Goal: Communication & Community: Answer question/provide support

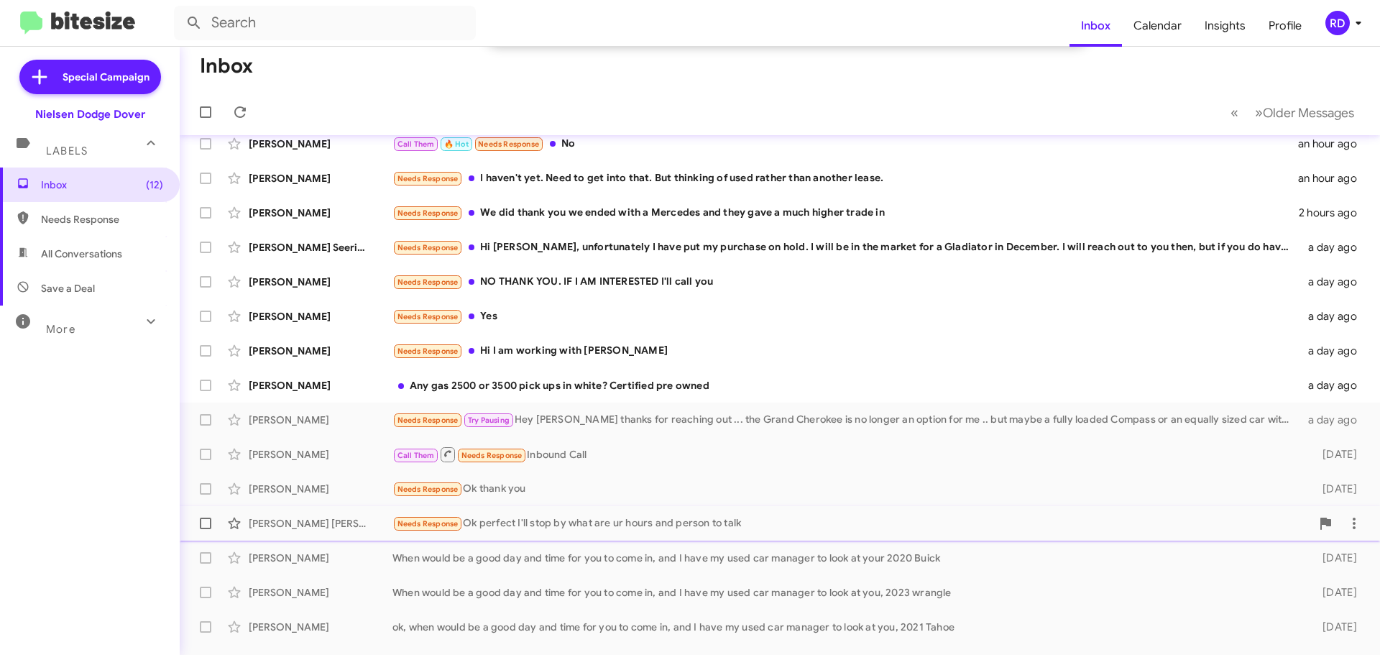
scroll to position [216, 0]
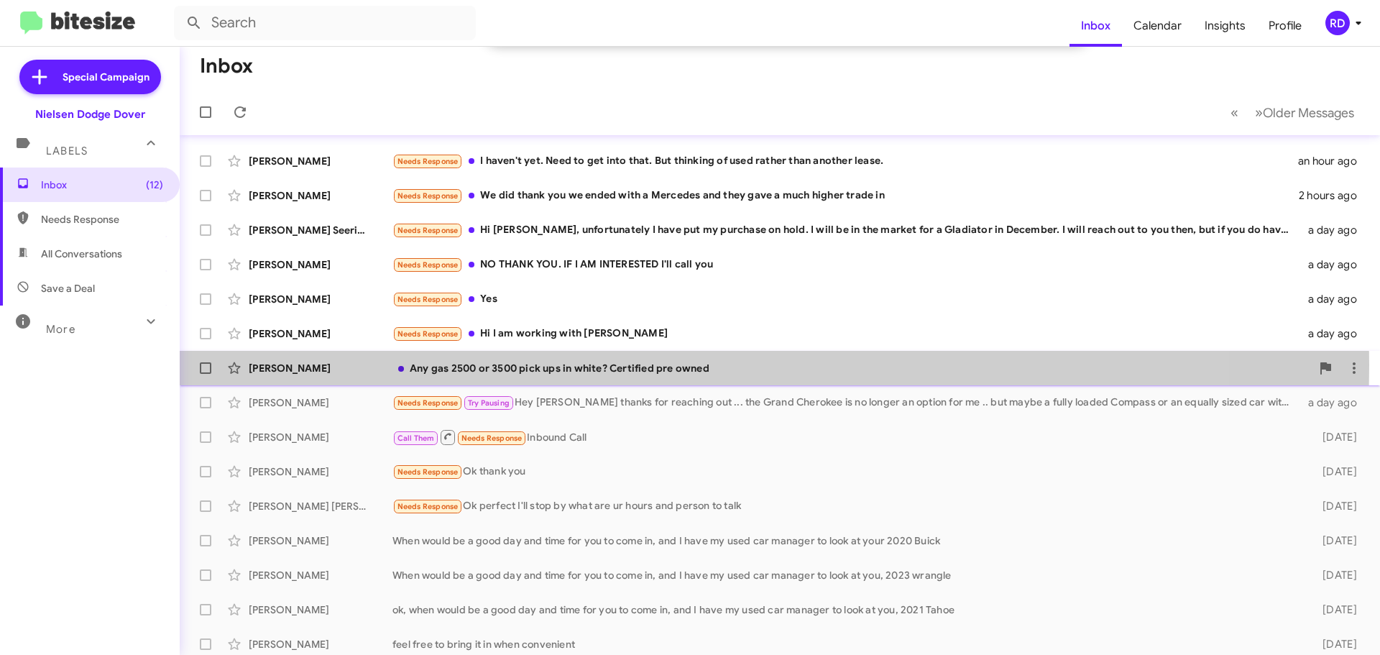
click at [568, 365] on div "Any gas 2500 or 3500 pick ups in white? Certified pre owned" at bounding box center [851, 368] width 918 height 14
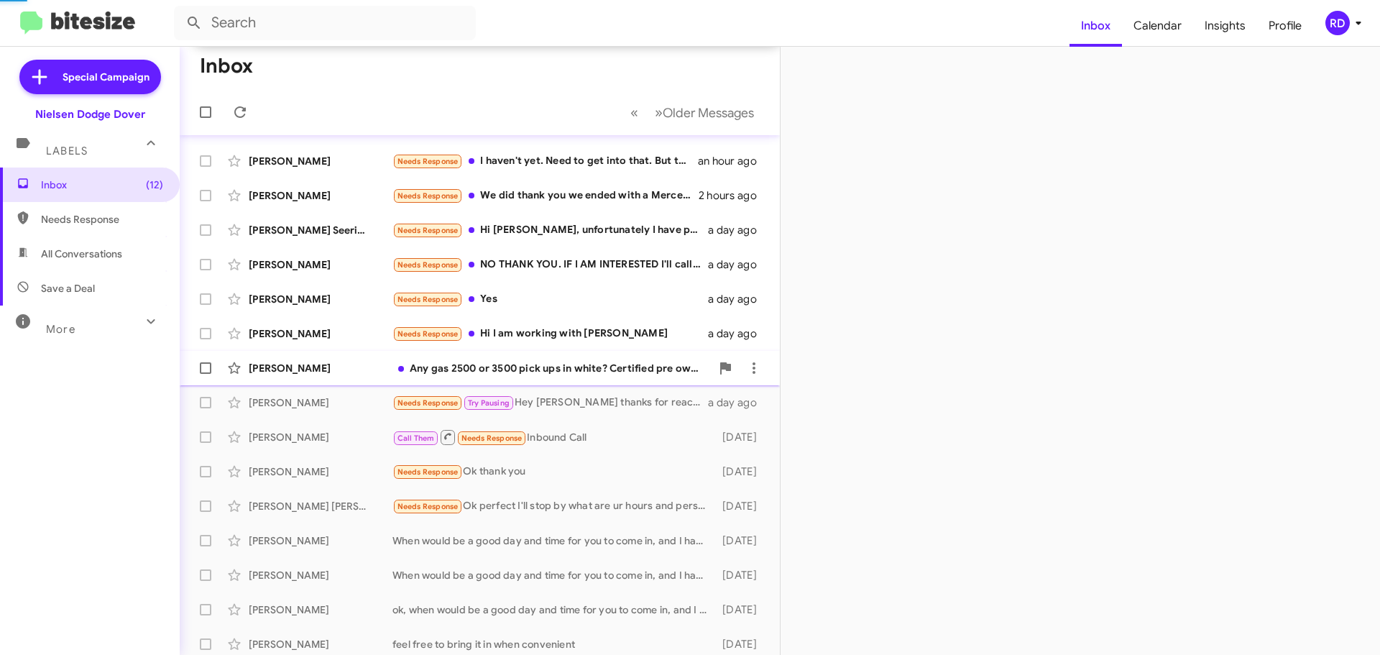
scroll to position [241, 0]
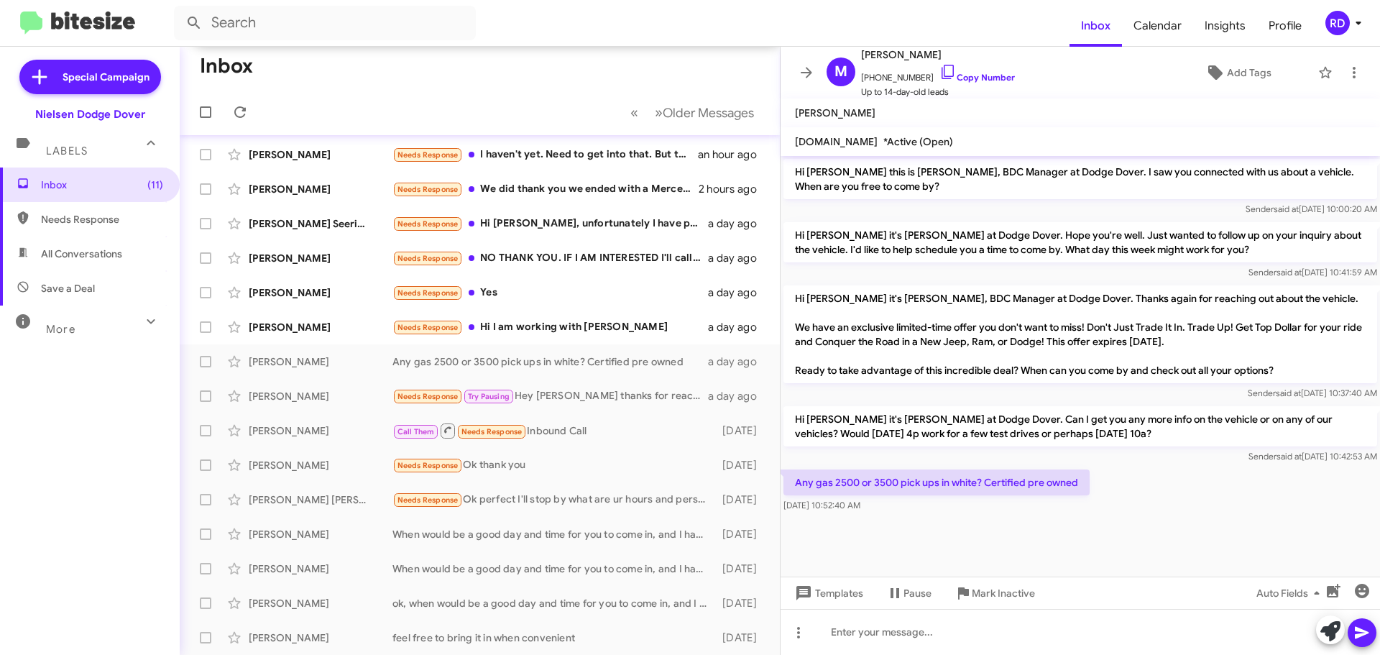
click at [871, 114] on mat-toolbar "[PERSON_NAME]" at bounding box center [1079, 112] width 599 height 29
drag, startPoint x: 947, startPoint y: 54, endPoint x: 903, endPoint y: 54, distance: 43.8
click at [903, 54] on span "[PERSON_NAME]" at bounding box center [938, 54] width 154 height 17
copy span "[PERSON_NAME]"
click at [331, 479] on div "[PERSON_NAME] Needs Response Ok thank you [DATE]" at bounding box center [479, 465] width 577 height 29
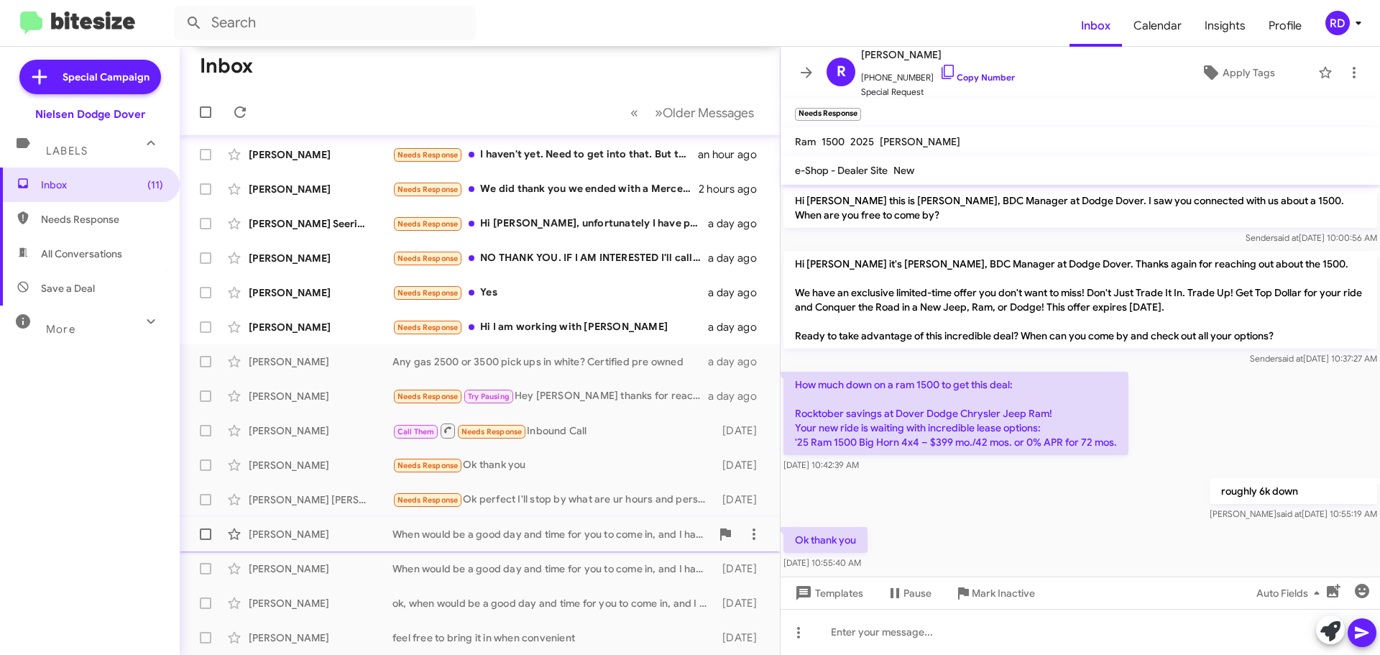
click at [488, 537] on div "When would be a good day and time for you to come in, and I have my used car ma…" at bounding box center [551, 534] width 318 height 14
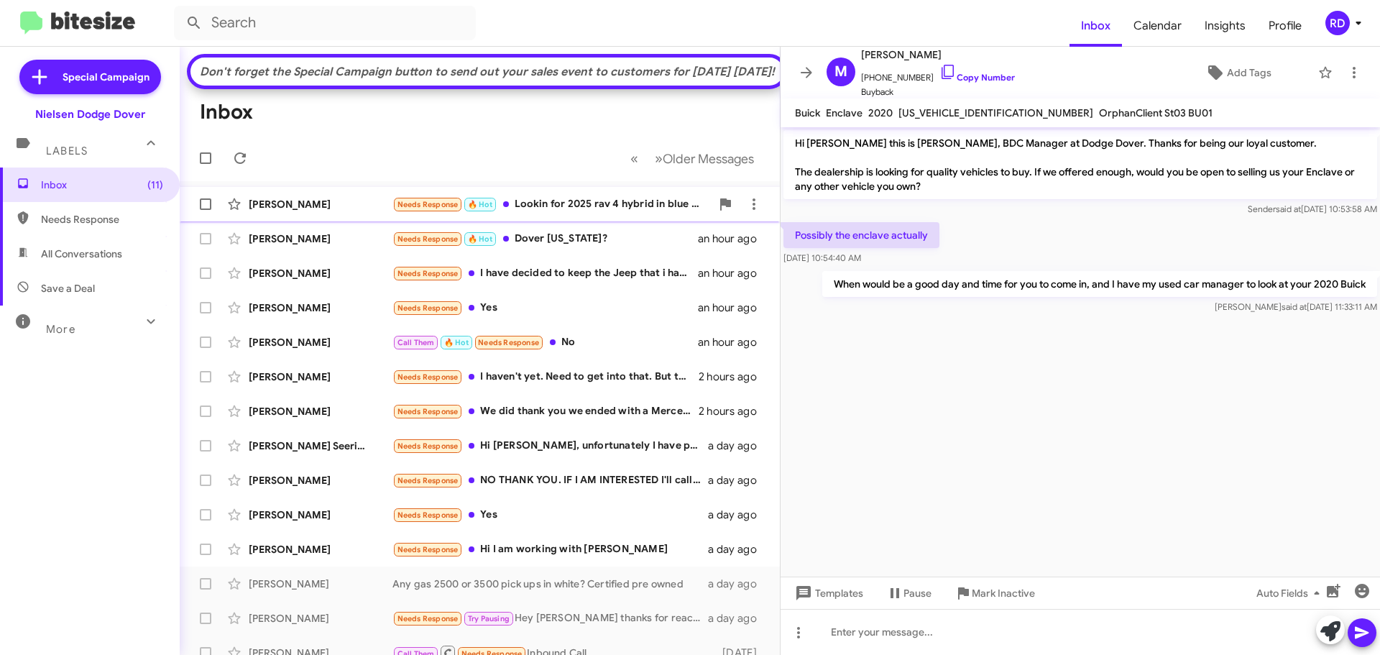
click at [592, 218] on div "[PERSON_NAME] Needs Response 🔥 Hot Lookin for 2025 rav 4 hybrid in blue premium…" at bounding box center [479, 204] width 577 height 29
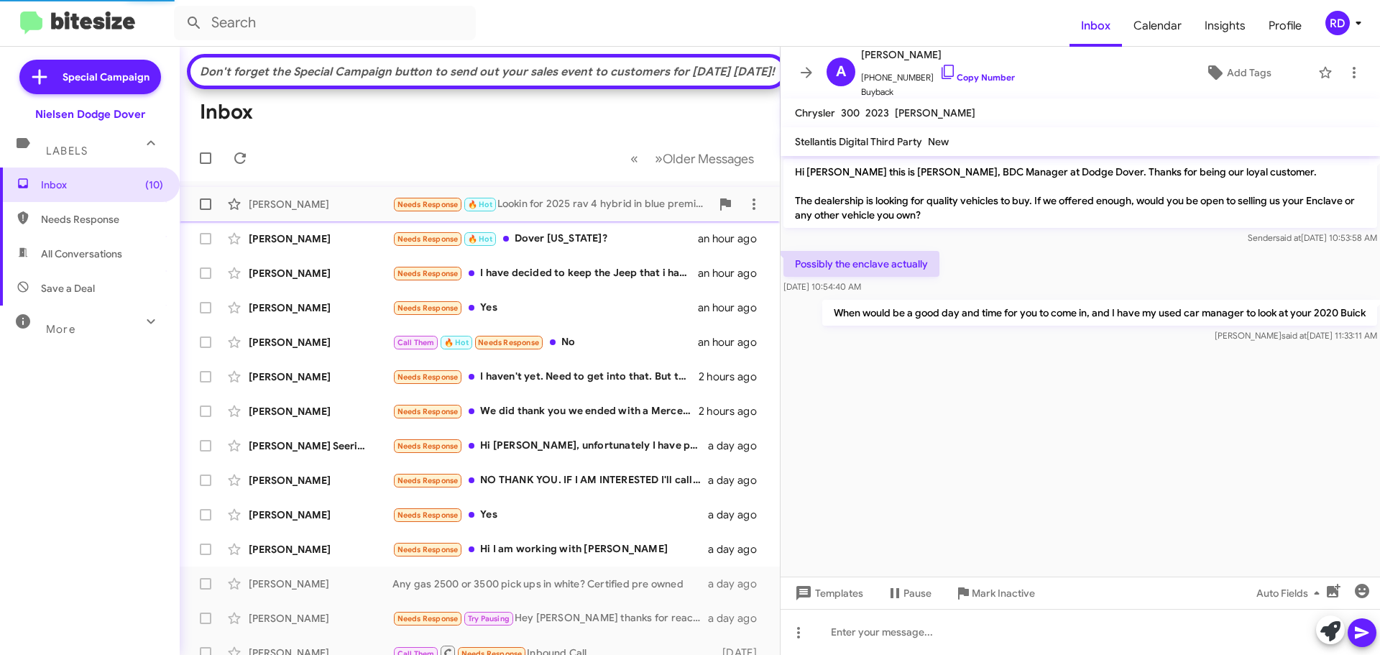
scroll to position [86, 0]
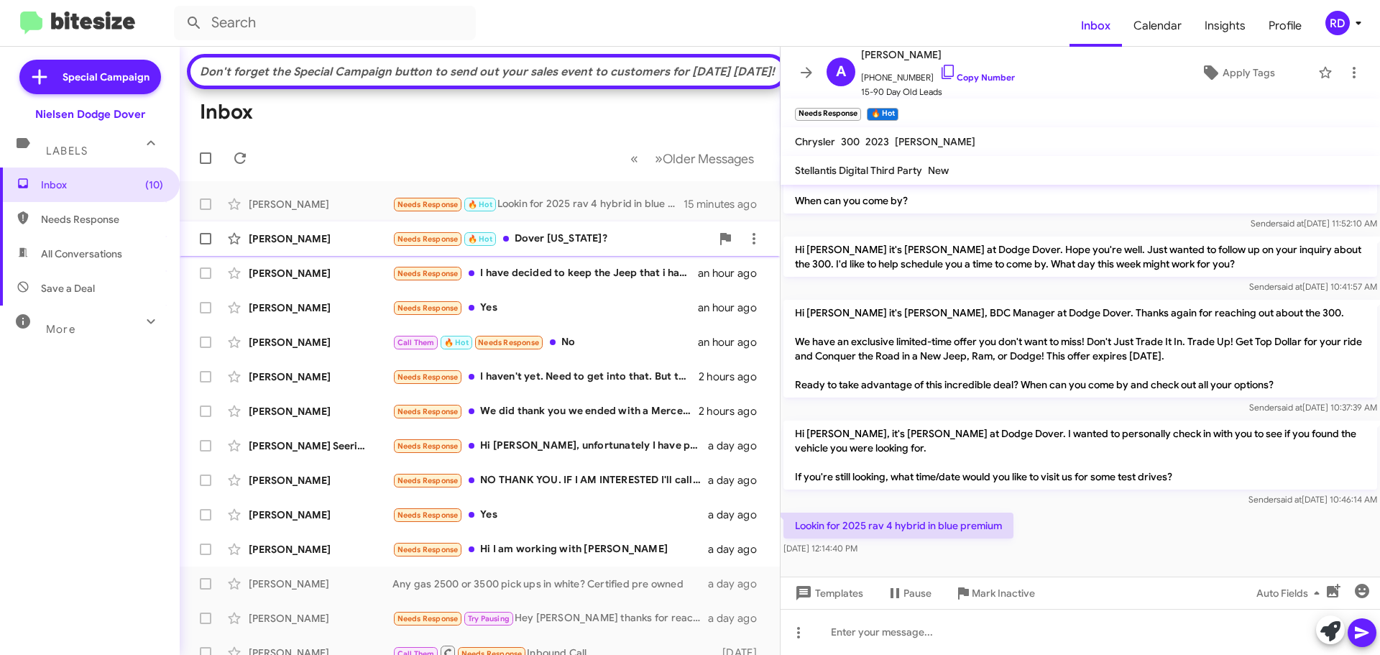
click at [337, 246] on div "[PERSON_NAME]" at bounding box center [321, 238] width 144 height 14
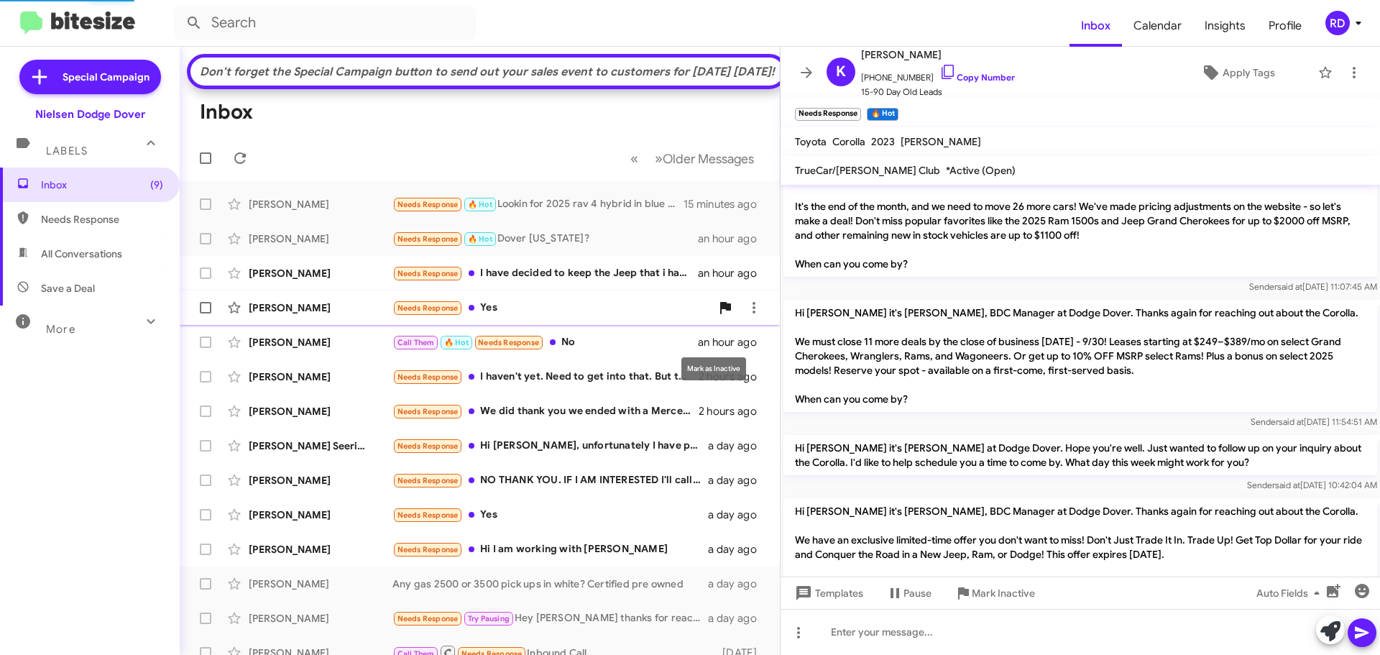
scroll to position [344, 0]
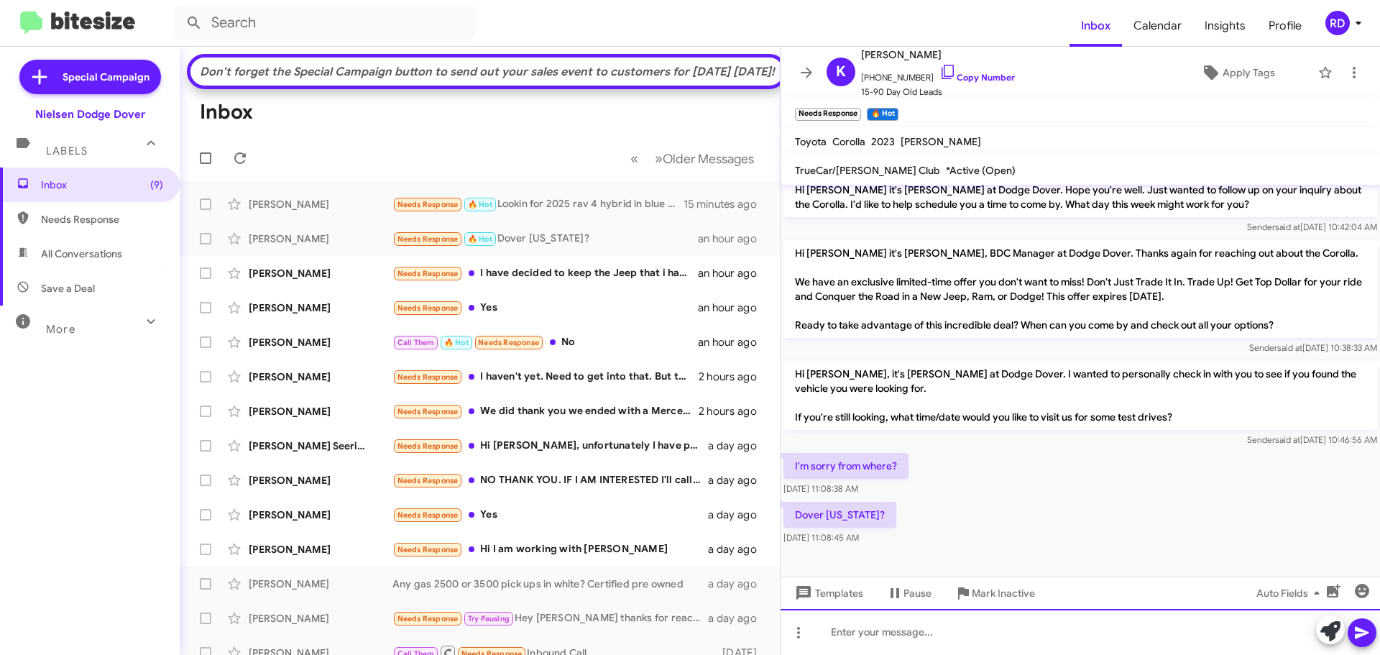
click at [876, 632] on div at bounding box center [1079, 632] width 599 height 46
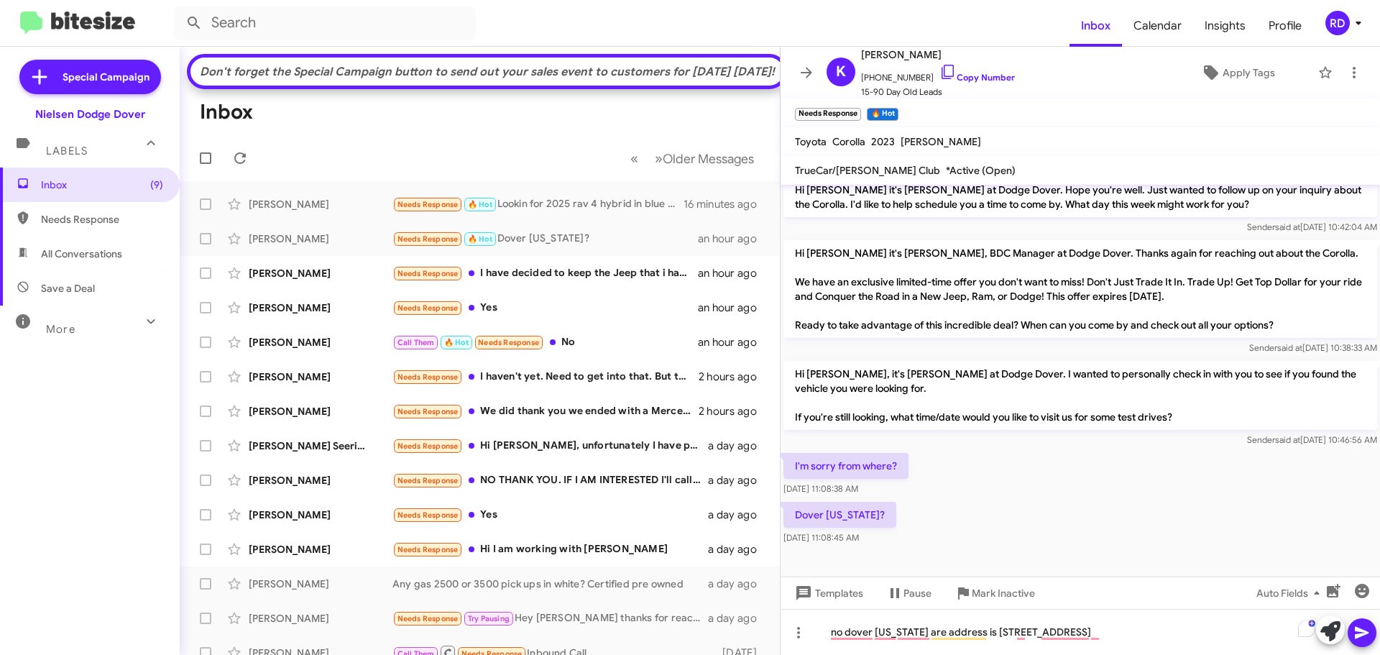
click at [869, 563] on div at bounding box center [1079, 562] width 599 height 29
click at [1366, 631] on icon at bounding box center [1362, 633] width 14 height 12
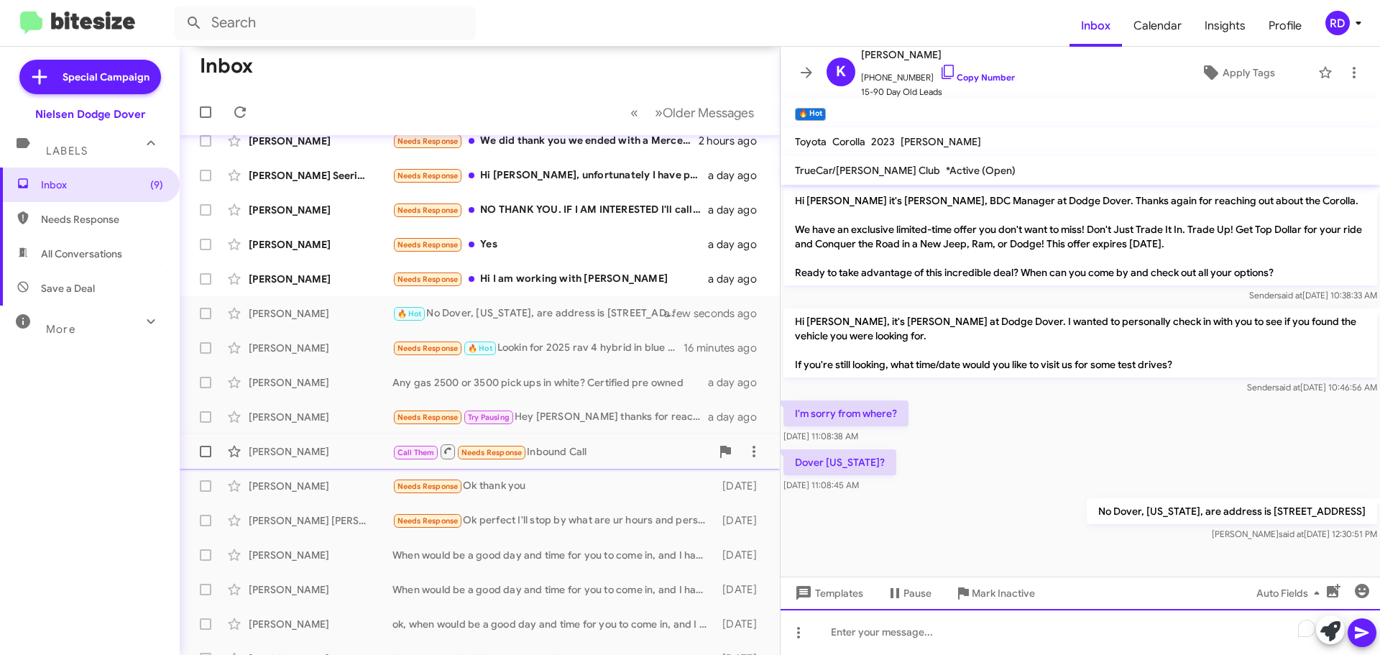
scroll to position [247, 0]
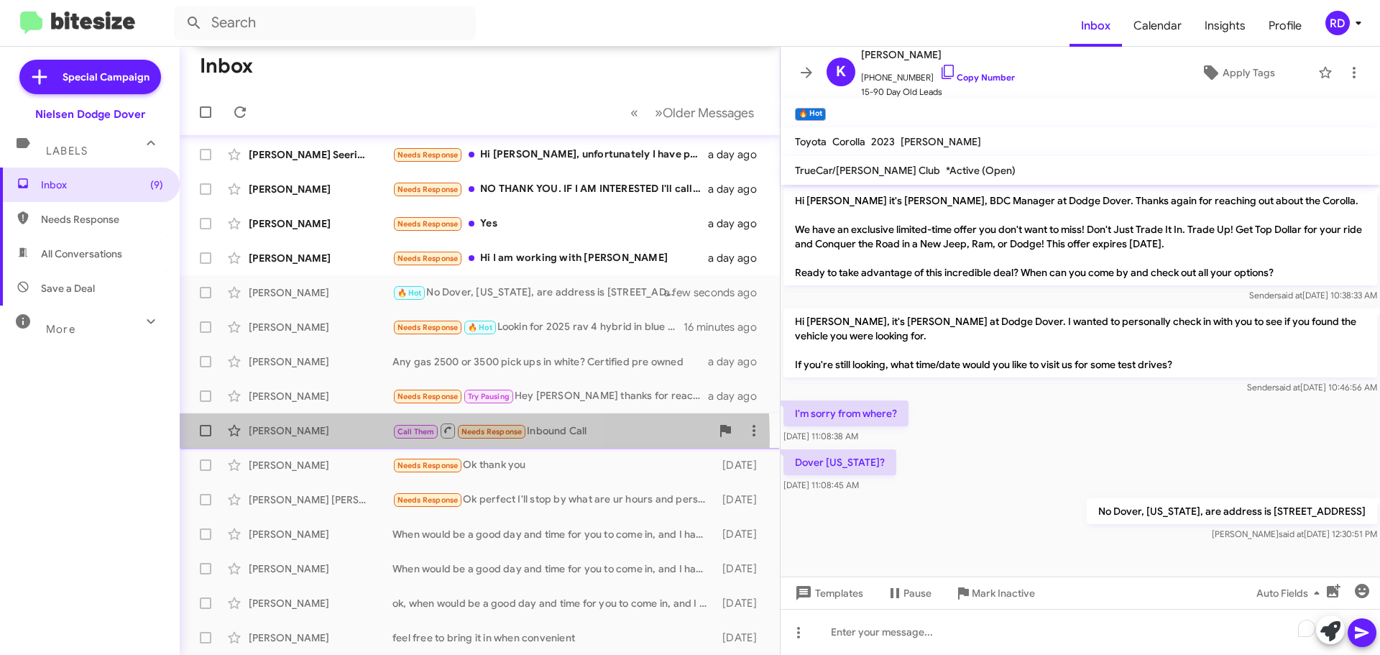
click at [320, 439] on div "[PERSON_NAME] Call Them Needs Response Inbound Call [DATE]" at bounding box center [479, 430] width 577 height 29
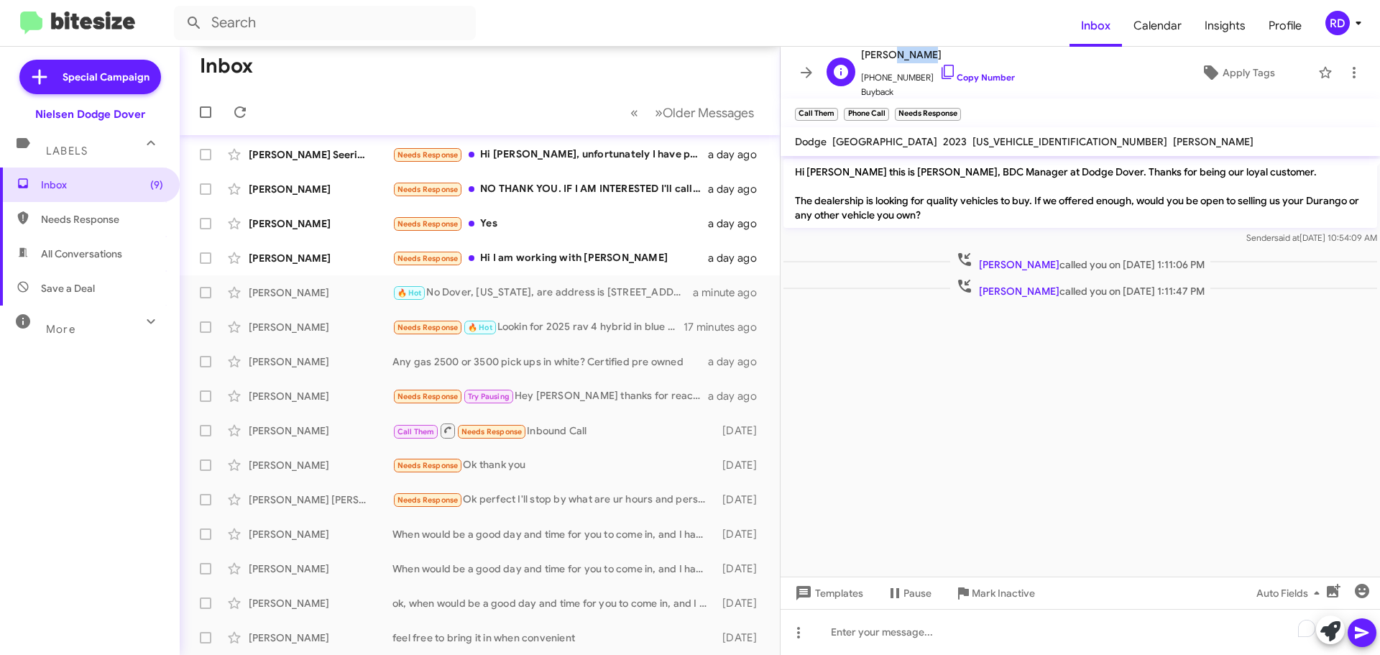
drag, startPoint x: 925, startPoint y: 55, endPoint x: 888, endPoint y: 56, distance: 36.7
click at [888, 56] on span "[PERSON_NAME]" at bounding box center [938, 54] width 154 height 17
copy span "[PERSON_NAME]"
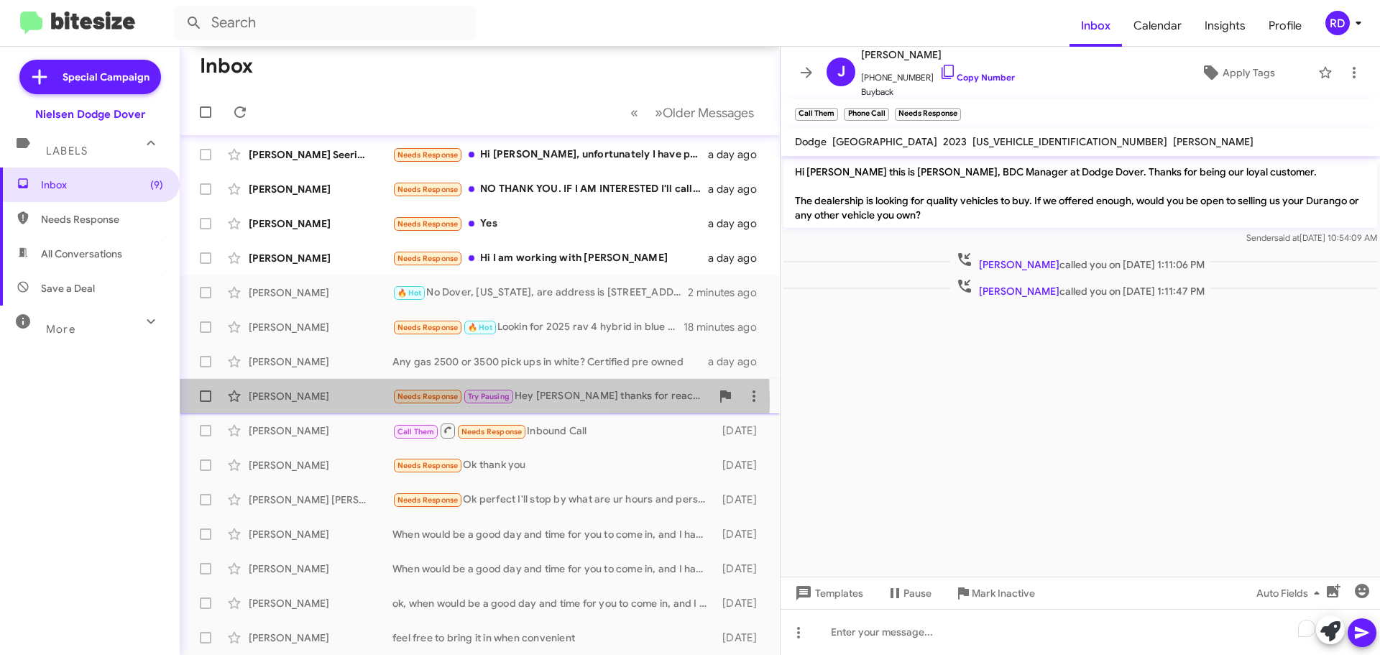
click at [326, 402] on div "[PERSON_NAME]" at bounding box center [321, 396] width 144 height 14
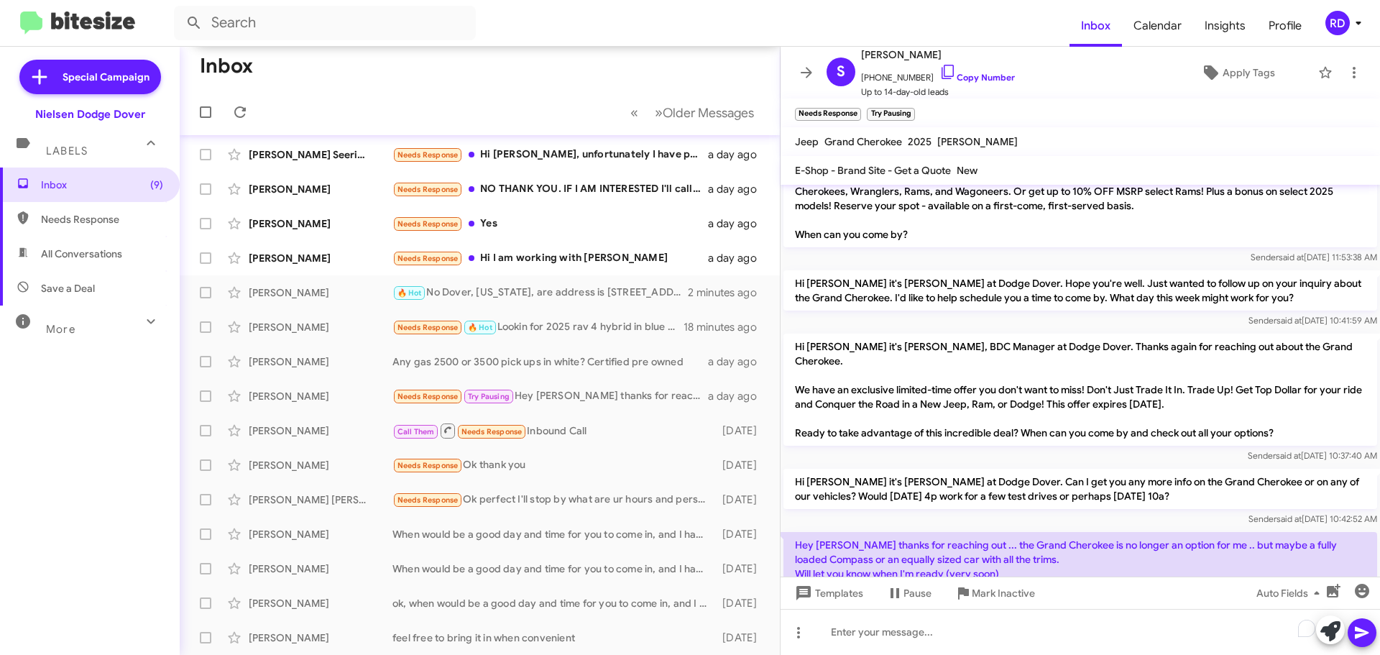
scroll to position [153, 0]
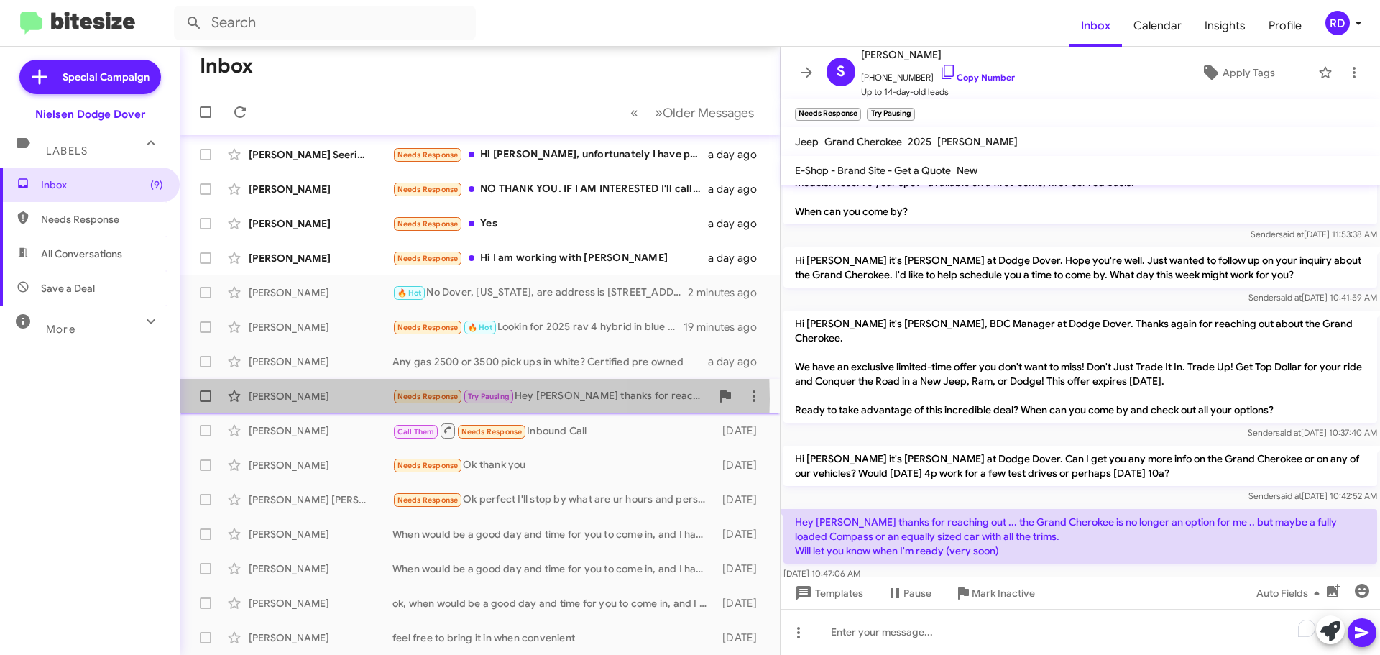
click at [333, 399] on div "[PERSON_NAME]" at bounding box center [321, 396] width 144 height 14
drag, startPoint x: 333, startPoint y: 399, endPoint x: 275, endPoint y: 392, distance: 57.9
click at [275, 392] on div "[PERSON_NAME]" at bounding box center [321, 396] width 144 height 14
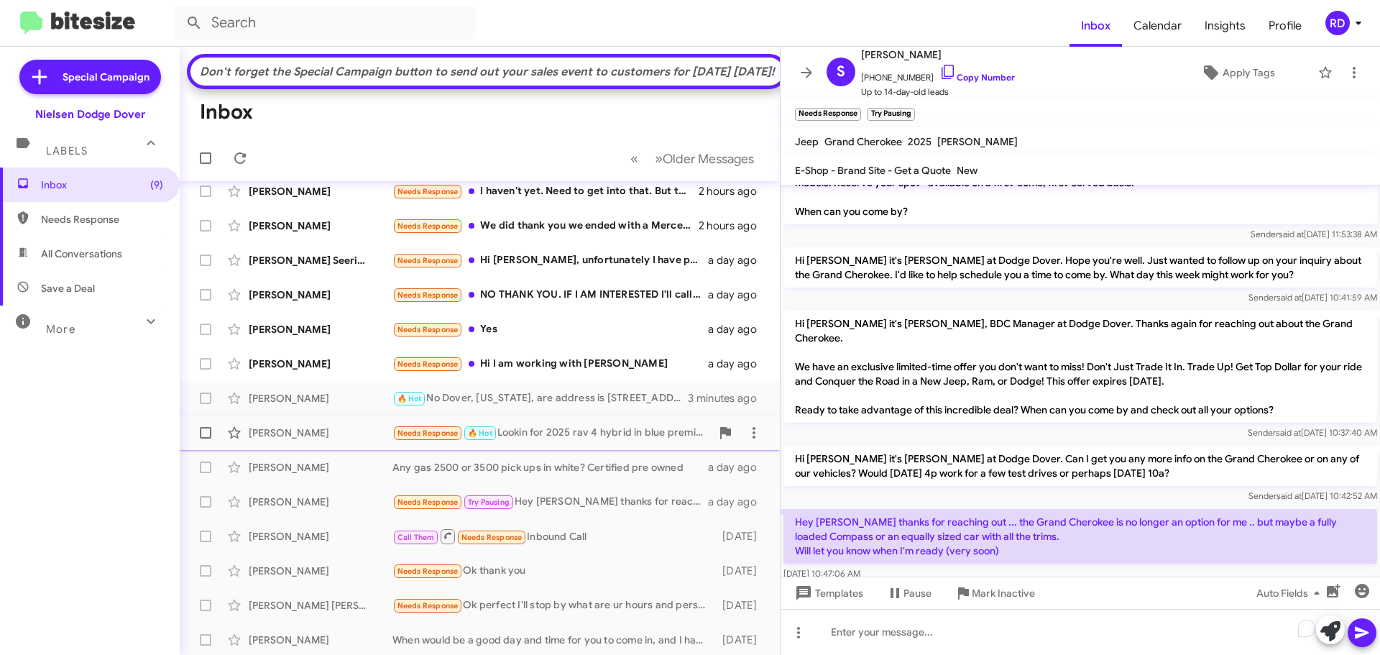
scroll to position [103, 0]
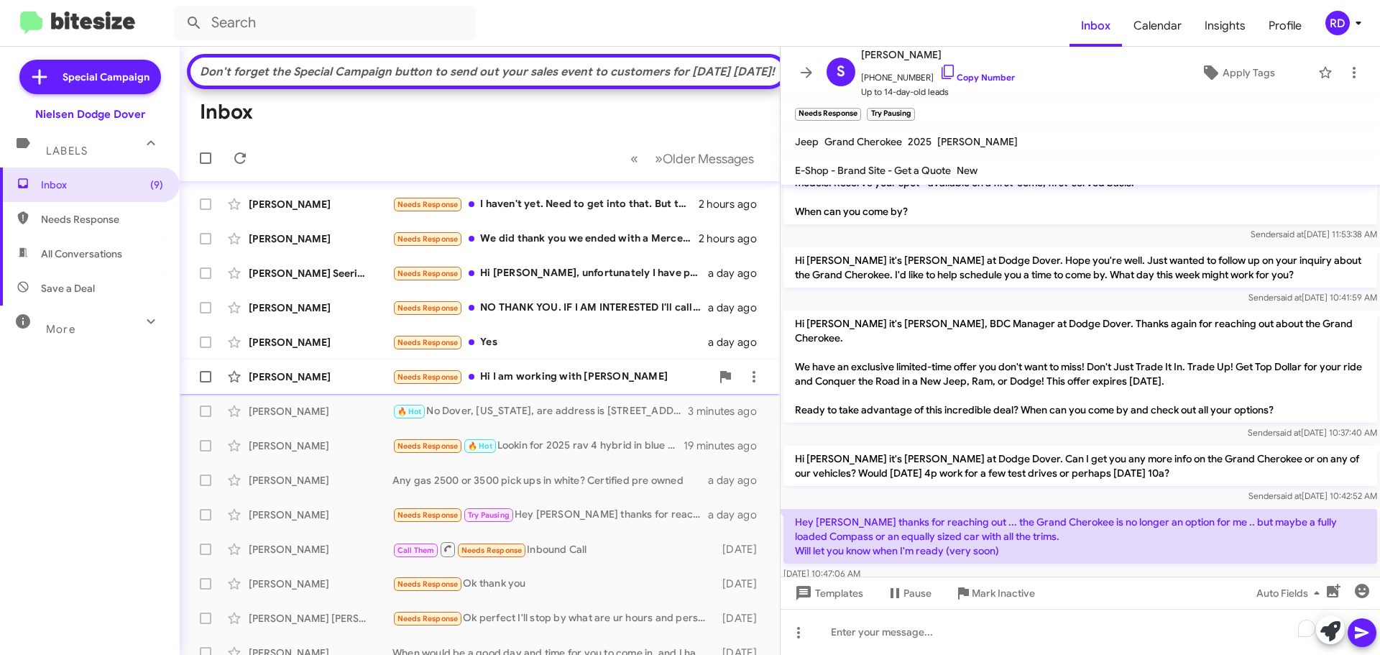
click at [594, 385] on div "Needs Response Hi I am working with [PERSON_NAME]" at bounding box center [551, 377] width 318 height 17
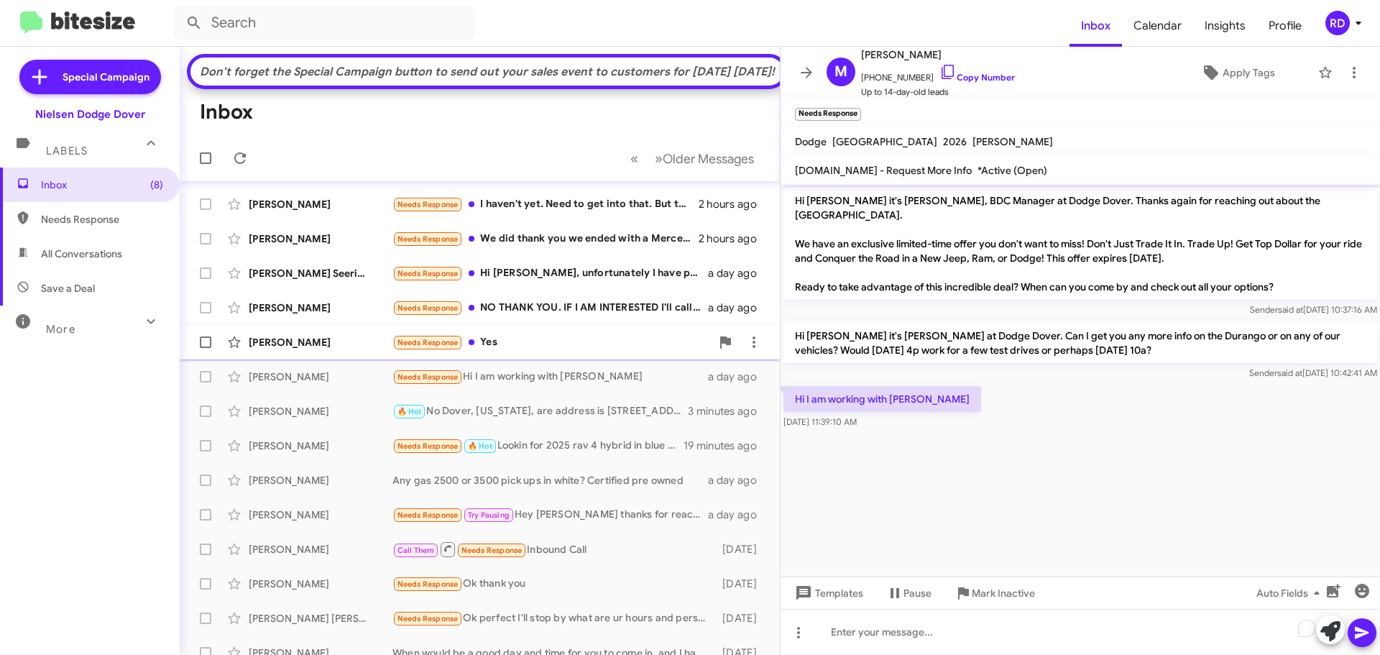
click at [535, 351] on div "Needs Response Yes" at bounding box center [551, 342] width 318 height 17
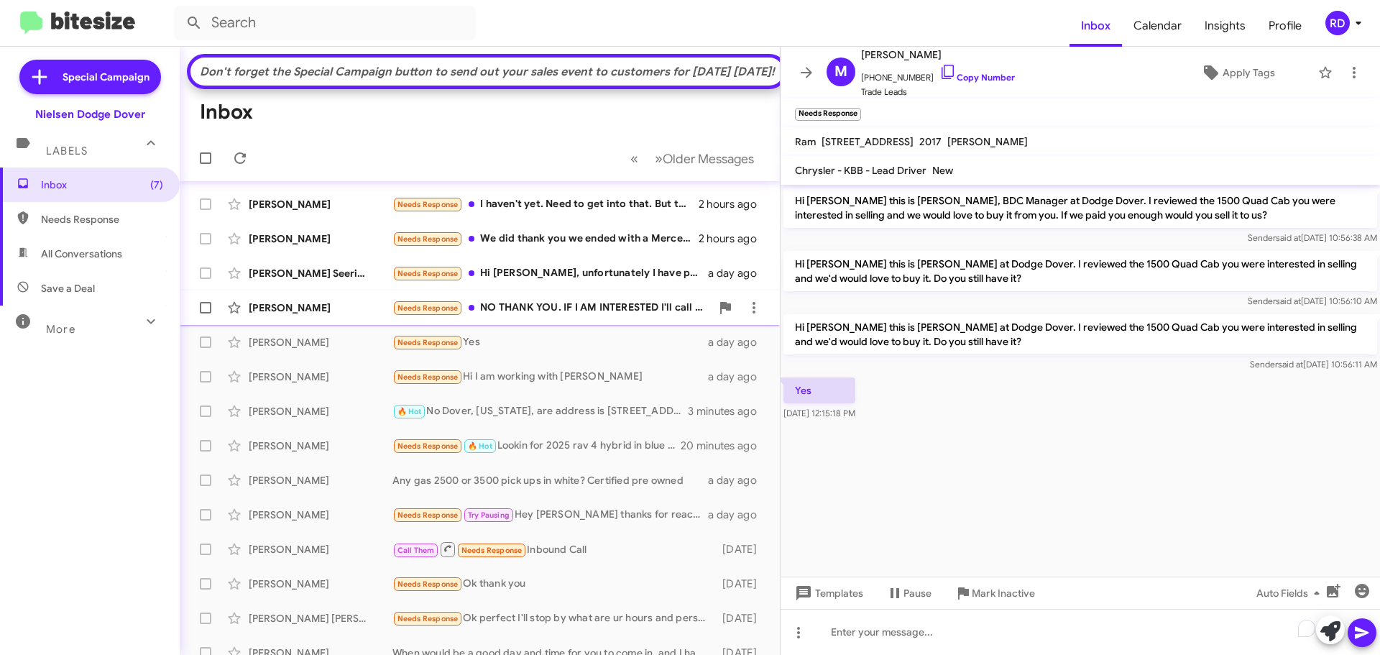
click at [576, 316] on div "Needs Response NO THANK YOU. IF I AM INTERESTED I'll call you" at bounding box center [551, 308] width 318 height 17
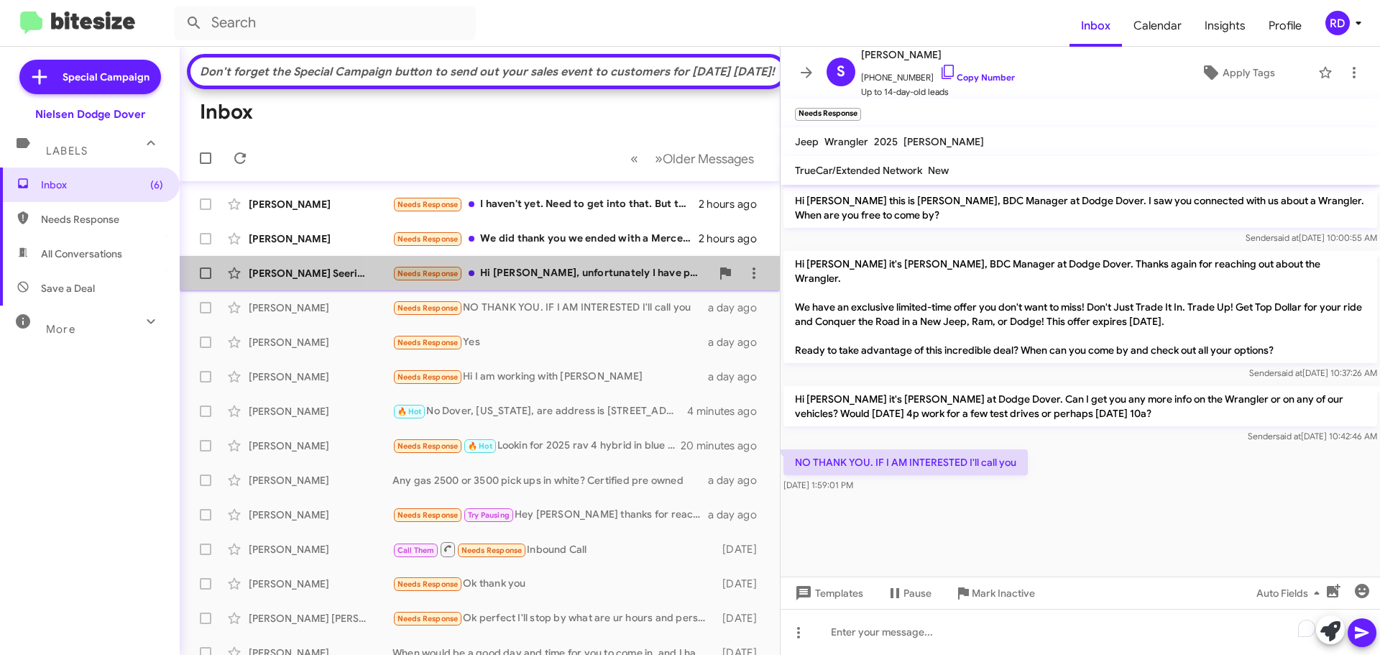
click at [598, 282] on div "Needs Response Hi [PERSON_NAME], unfortunately I have put my purchase on hold. …" at bounding box center [551, 273] width 318 height 17
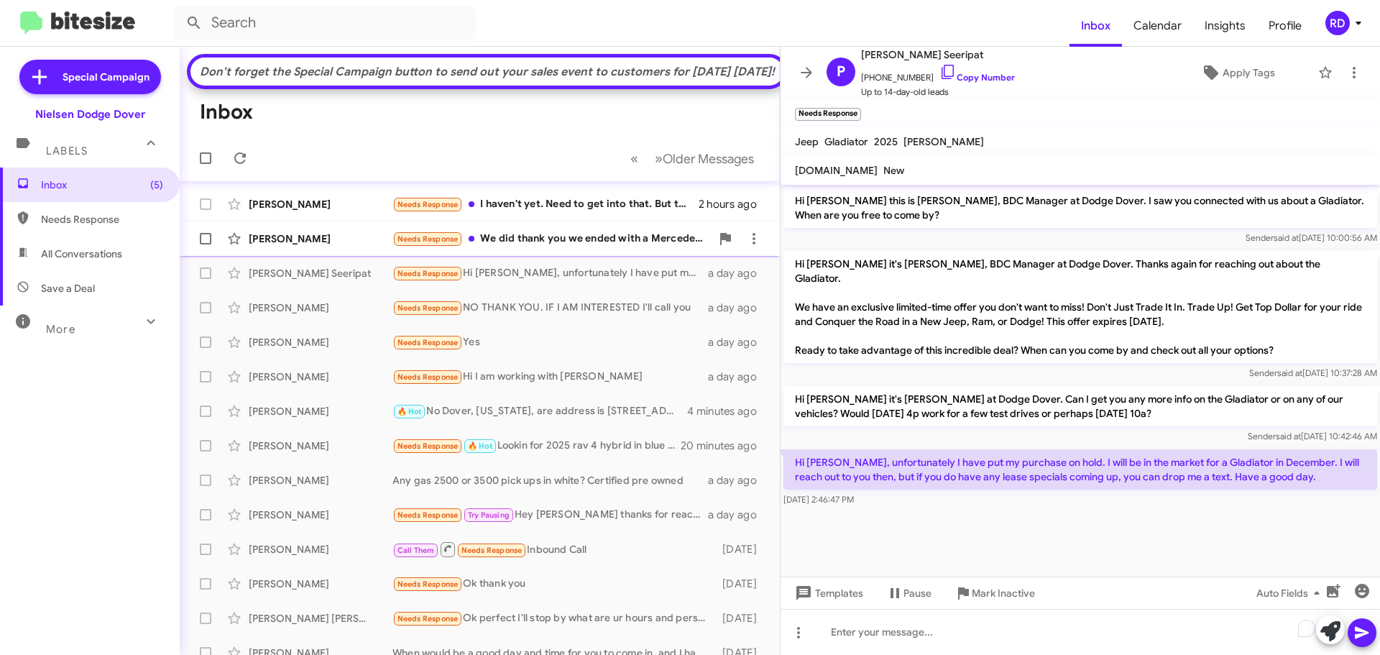
click at [507, 247] on div "Needs Response We did thank you we ended with a Mercedes and they gave a much h…" at bounding box center [551, 239] width 318 height 17
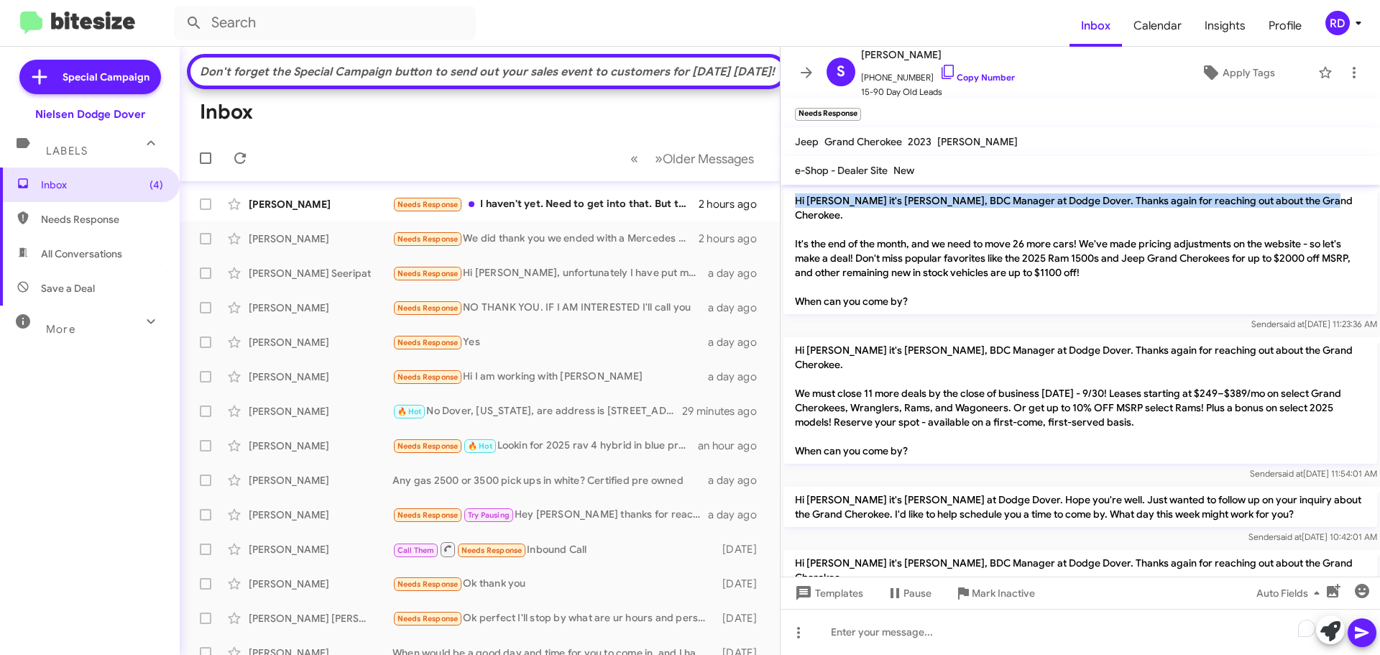
drag, startPoint x: 795, startPoint y: 203, endPoint x: 1112, endPoint y: 213, distance: 317.0
click at [1112, 213] on p "Hi [PERSON_NAME] it's [PERSON_NAME], BDC Manager at Dodge Dover. Thanks again f…" at bounding box center [1080, 251] width 594 height 126
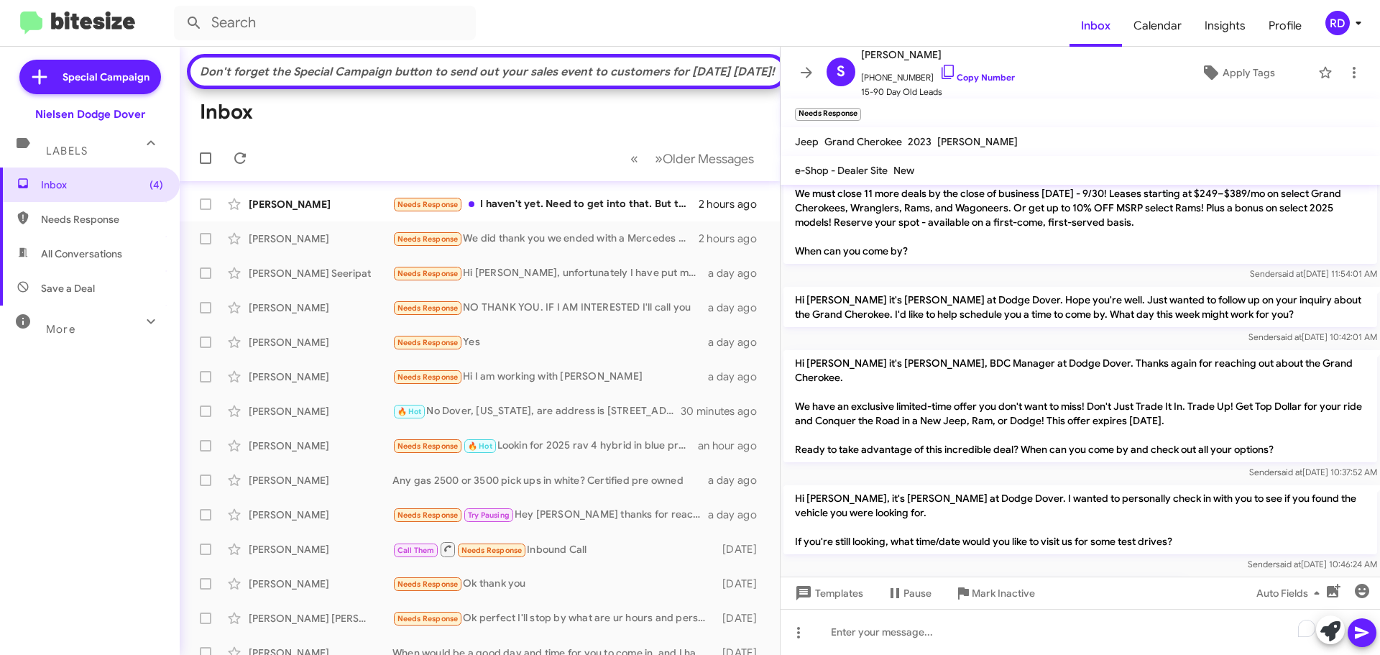
scroll to position [225, 0]
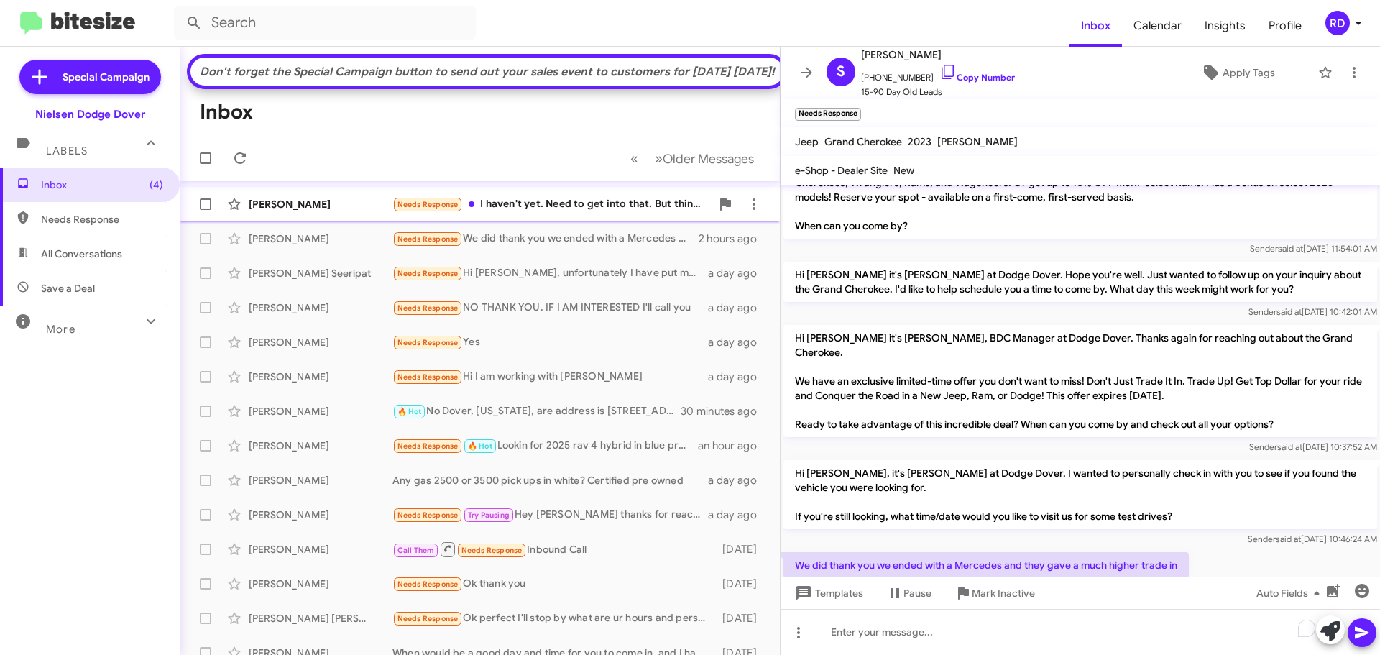
click at [527, 213] on div "Needs Response I haven't yet. Need to get into that. But thinking of used rathe…" at bounding box center [551, 204] width 318 height 17
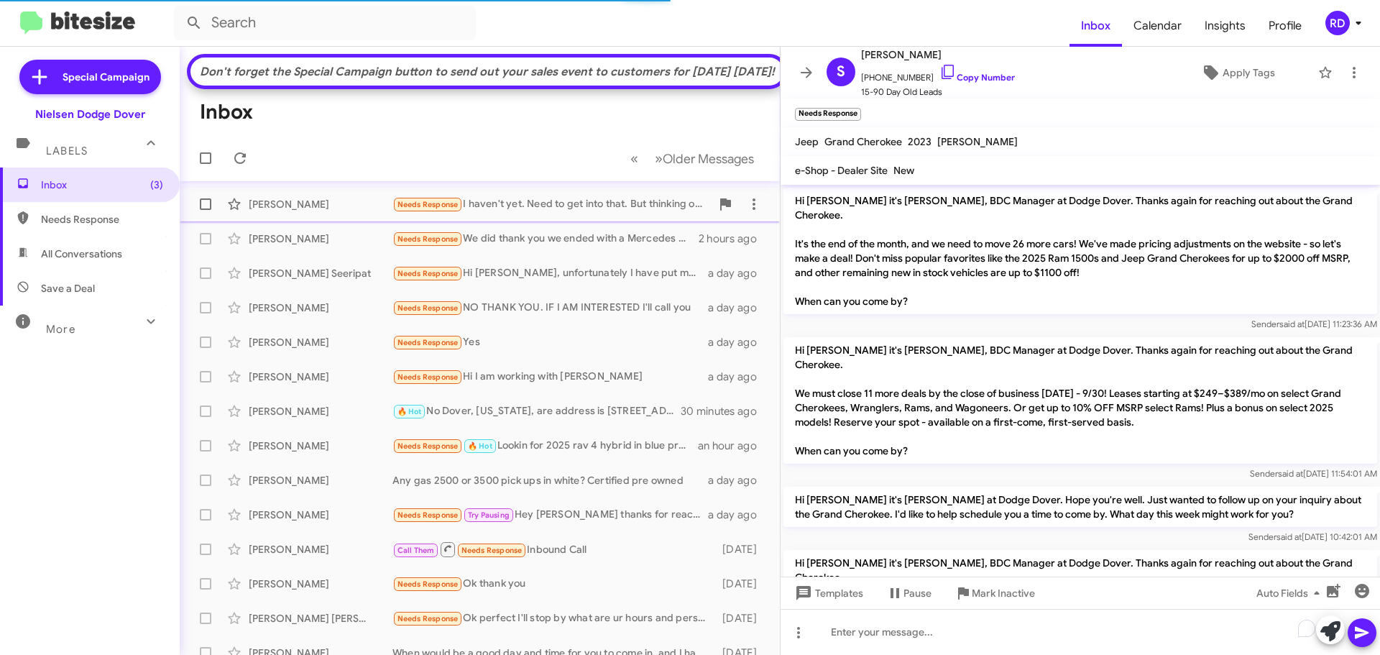
click at [512, 213] on div "Needs Response I haven't yet. Need to get into that. But thinking of used rathe…" at bounding box center [551, 204] width 318 height 17
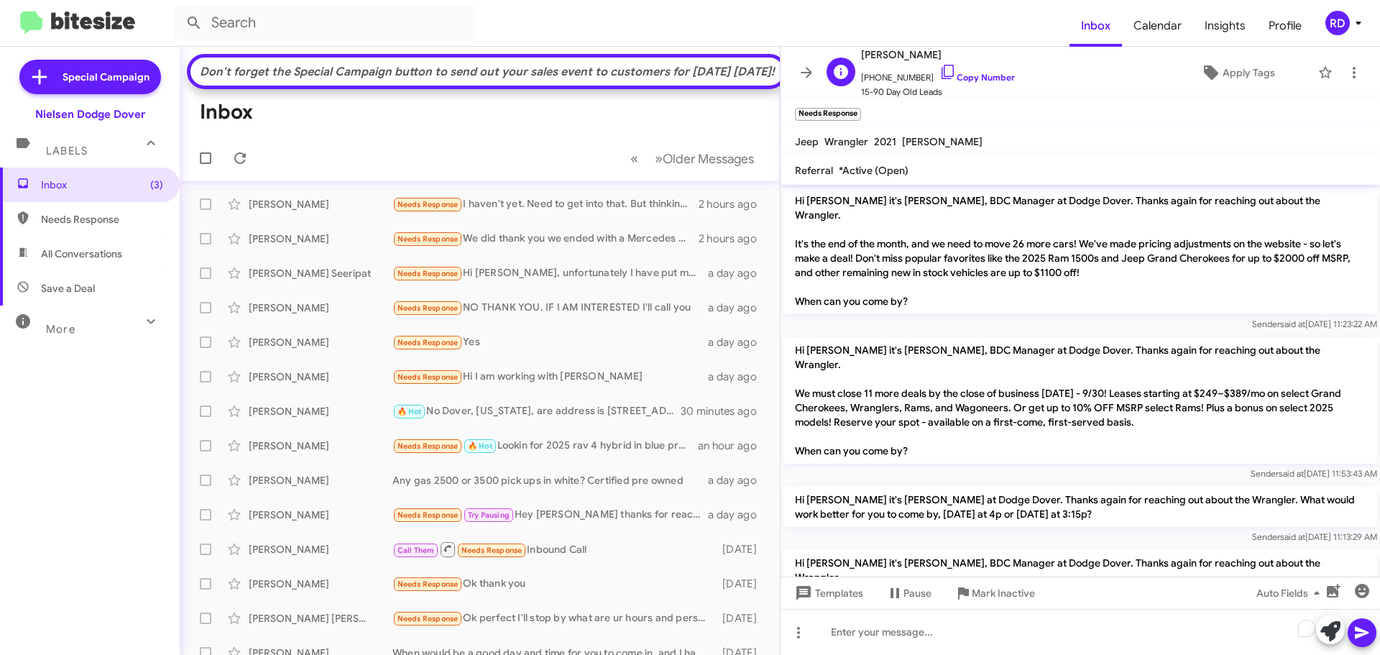
drag, startPoint x: 944, startPoint y: 52, endPoint x: 890, endPoint y: 57, distance: 54.1
click at [890, 57] on span "[PERSON_NAME]" at bounding box center [938, 54] width 154 height 17
copy span "[PERSON_NAME]"
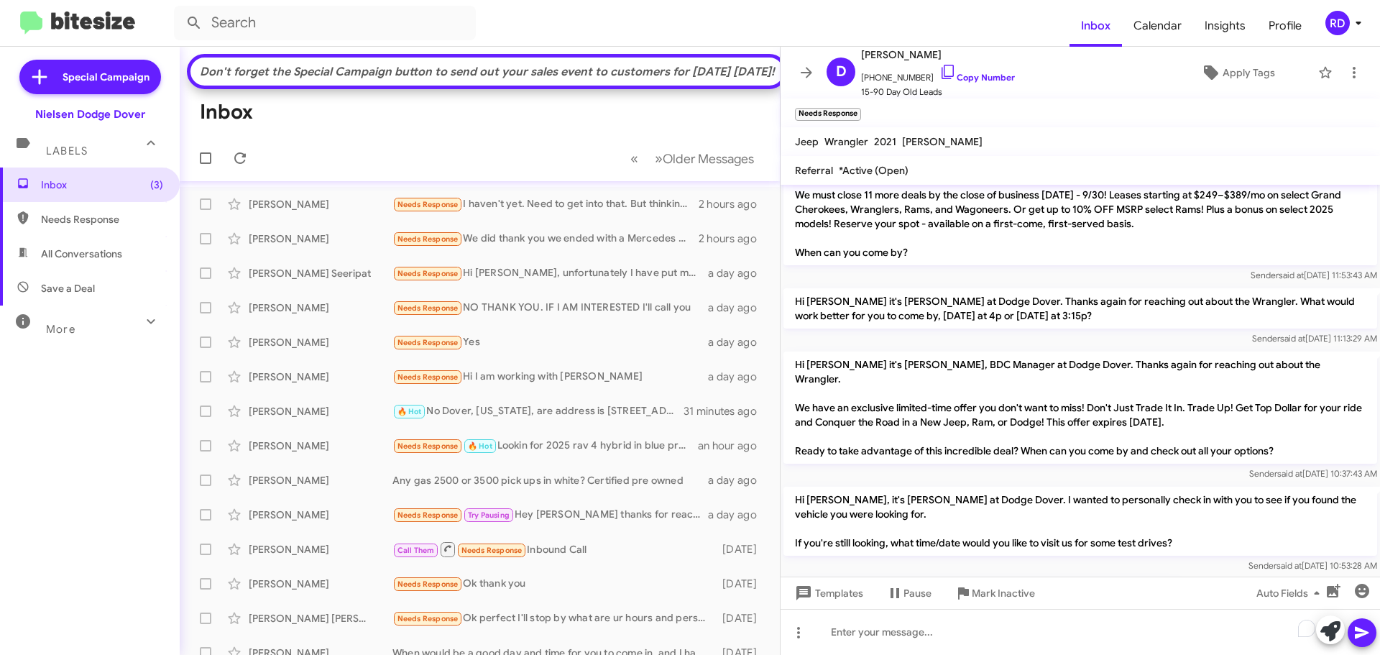
scroll to position [225, 0]
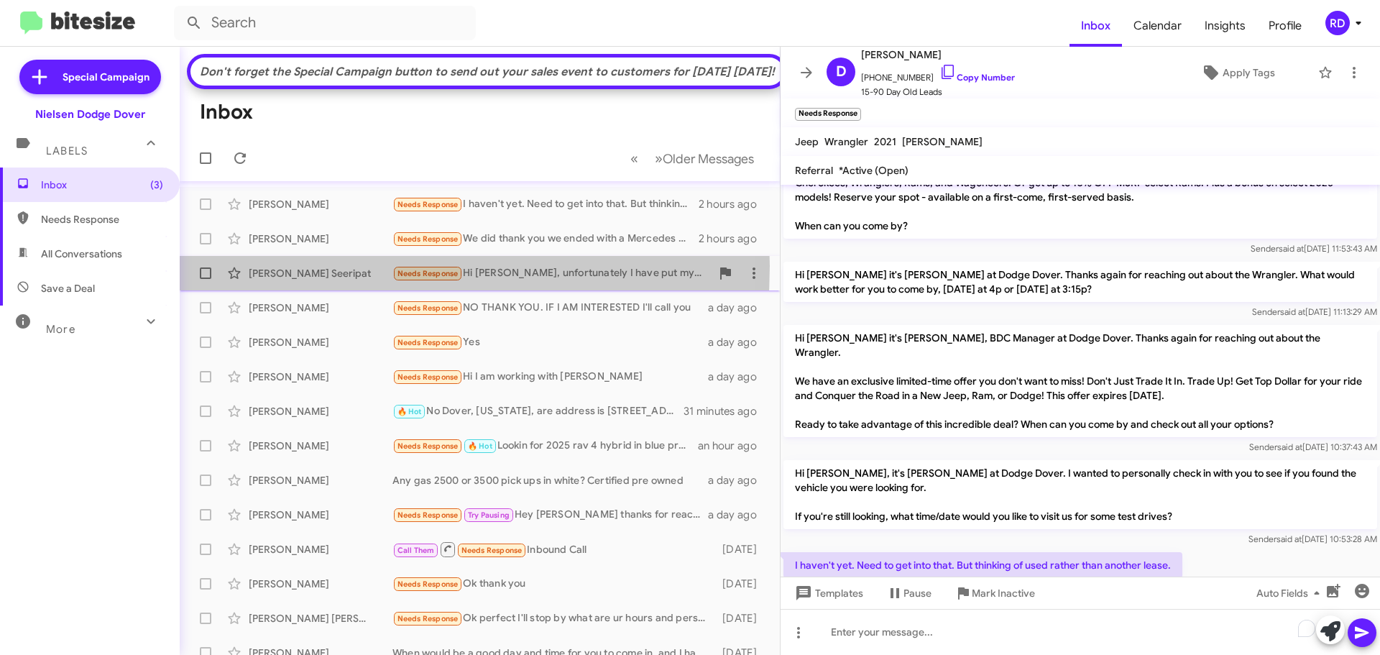
click at [305, 280] on div "[PERSON_NAME] Seeripat" at bounding box center [321, 273] width 144 height 14
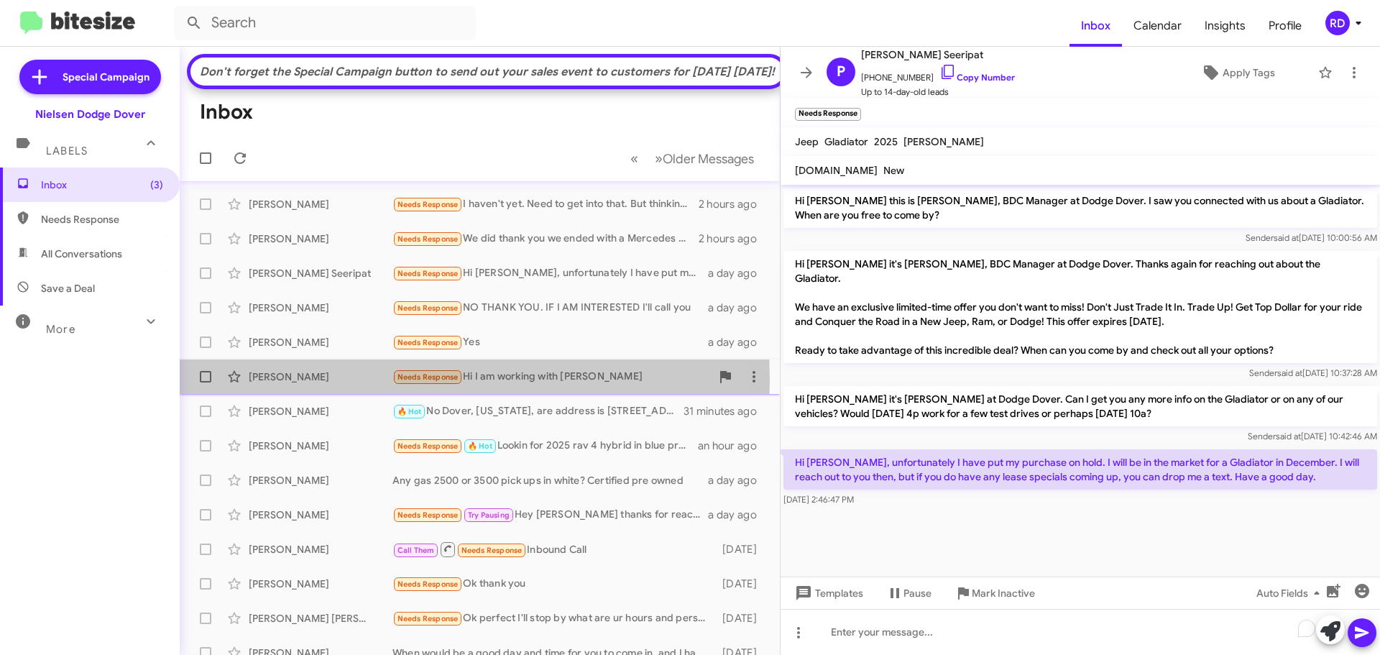
click at [302, 384] on div "[PERSON_NAME]" at bounding box center [321, 376] width 144 height 14
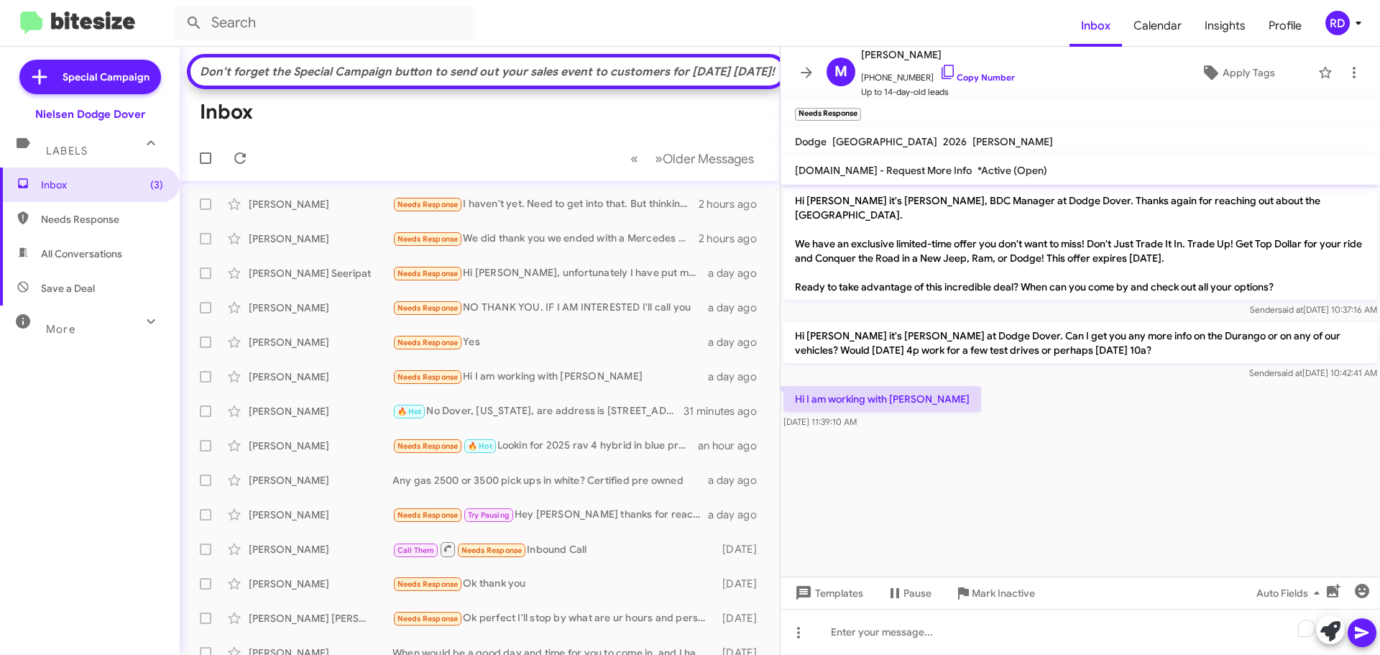
click at [40, 224] on span "Needs Response" at bounding box center [90, 219] width 180 height 34
type input "in:needs-response"
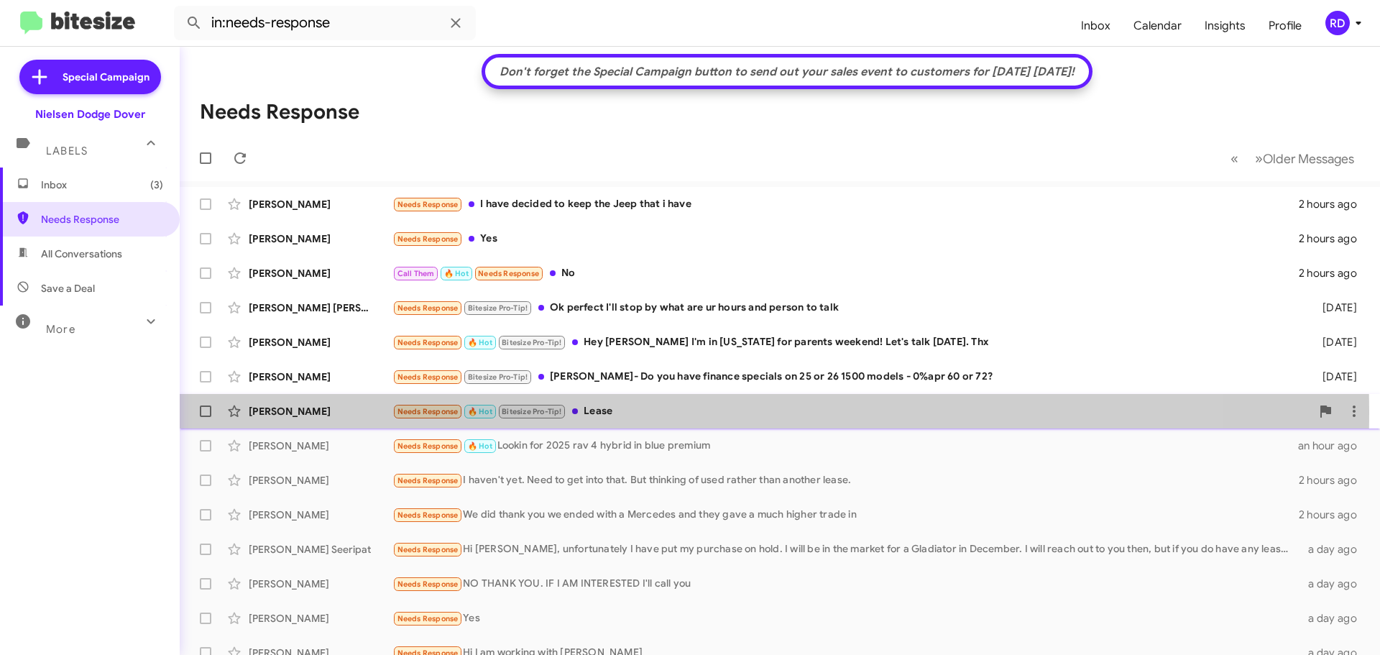
click at [292, 410] on div "[PERSON_NAME]" at bounding box center [321, 411] width 144 height 14
